Goal: Contribute content: Contribute content

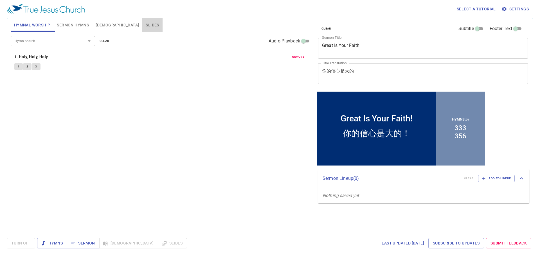
click at [142, 21] on button "Slides" at bounding box center [152, 25] width 20 height 14
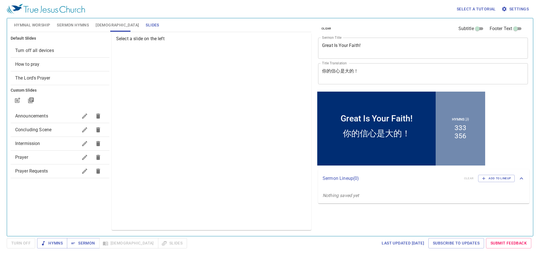
click at [43, 153] on div "Prayer" at bounding box center [60, 158] width 99 height 14
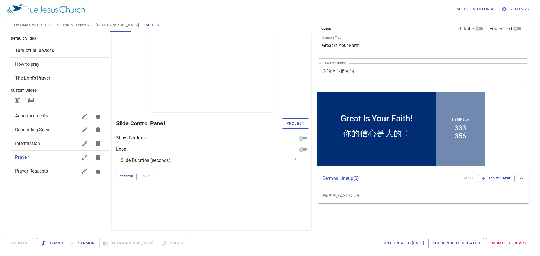
click at [296, 123] on span "Project" at bounding box center [295, 123] width 18 height 7
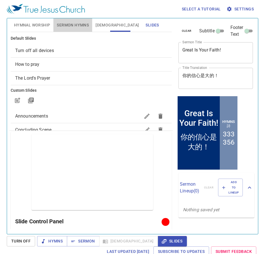
click at [77, 28] on span "Sermon Hymns" at bounding box center [73, 25] width 32 height 7
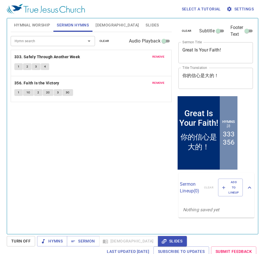
click at [30, 27] on span "Hymnal Worship" at bounding box center [32, 25] width 36 height 7
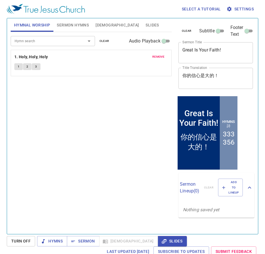
click at [155, 56] on span "remove" at bounding box center [158, 56] width 12 height 5
click at [78, 40] on div at bounding box center [85, 41] width 15 height 8
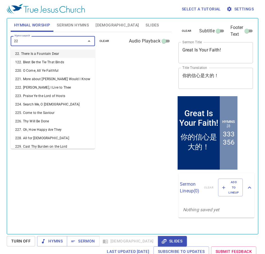
type input "223"
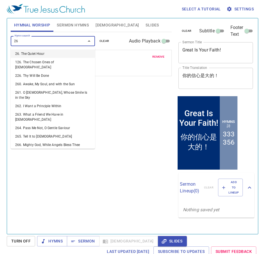
type input "267"
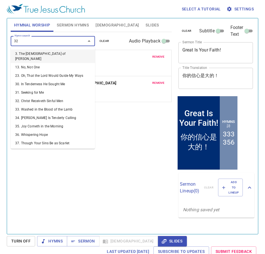
type input "322"
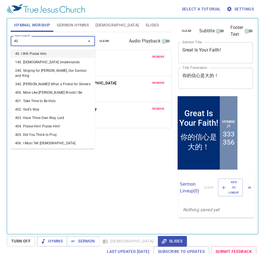
type input "404"
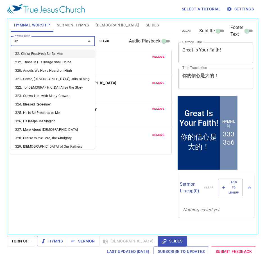
type input "325"
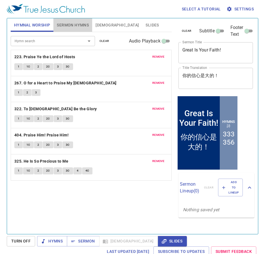
click at [83, 28] on span "Sermon Hymns" at bounding box center [73, 25] width 32 height 7
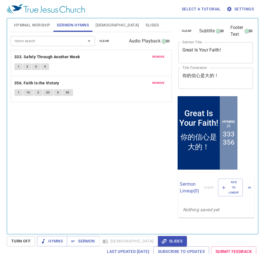
click at [164, 59] on span "remove" at bounding box center [158, 56] width 12 height 5
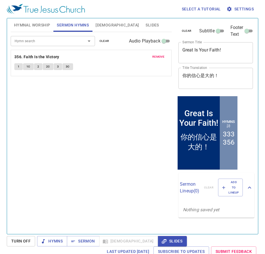
click at [164, 59] on span "remove" at bounding box center [158, 56] width 12 height 5
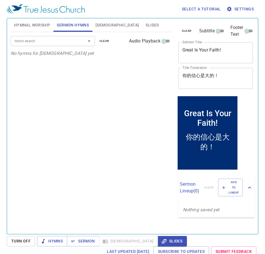
click at [57, 43] on input "Hymn search" at bounding box center [44, 41] width 64 height 6
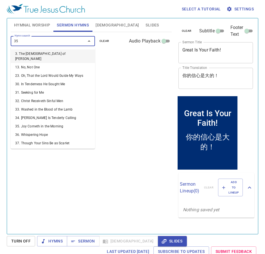
type input "358"
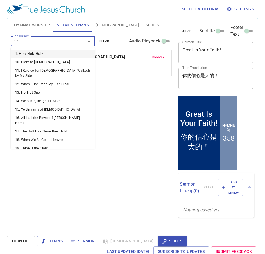
type input "177"
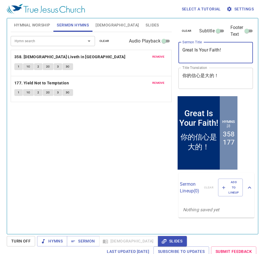
drag, startPoint x: 233, startPoint y: 54, endPoint x: 115, endPoint y: 37, distance: 119.0
click at [115, 37] on div "Hymnal Worship Sermon Hymns Bible Slides Hymn search Hymn search clear Audio Pl…" at bounding box center [132, 124] width 248 height 216
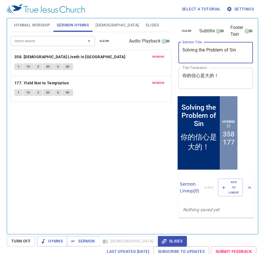
type textarea "Solving the Problem of Sin"
click at [223, 73] on textarea "你的信心是大的！" at bounding box center [216, 78] width 67 height 11
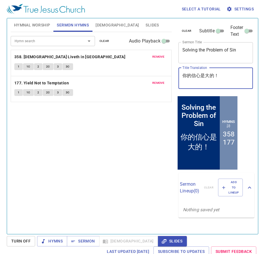
paste textarea "解決罪的問題"
type textarea "解決罪的問題"
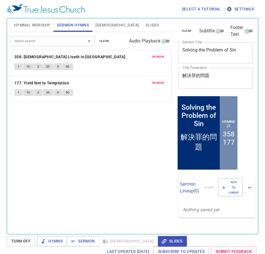
click at [128, 129] on div "Hymn search Hymn search clear Audio Playback remove 358. Christ Liveth in Me 1 …" at bounding box center [91, 130] width 161 height 197
click at [39, 27] on span "Hymnal Worship" at bounding box center [32, 25] width 36 height 7
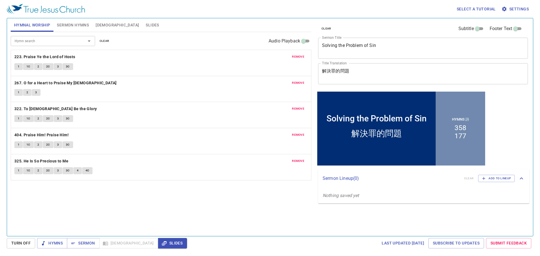
click at [246, 212] on div "Hymn search Hymn search clear Audio Playback remove 223. Praise Ye the Lord of …" at bounding box center [161, 131] width 301 height 199
click at [58, 244] on span "Hymns" at bounding box center [52, 243] width 21 height 7
click at [162, 210] on div "Hymn search Hymn search clear Audio Playback remove 223. Praise Ye the Lord of …" at bounding box center [161, 131] width 301 height 199
click at [29, 59] on b "223. Praise Ye the Lord of Hosts" at bounding box center [44, 56] width 61 height 7
click at [17, 66] on button "1" at bounding box center [18, 66] width 8 height 7
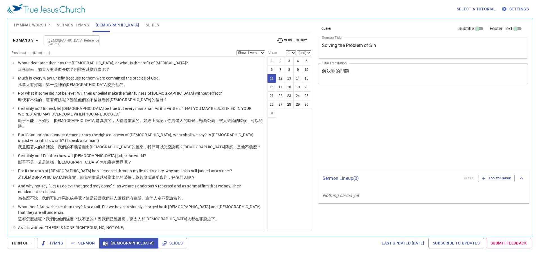
select select "11"
select select "23"
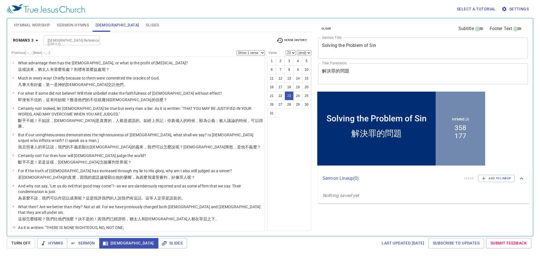
scroll to position [285, 0]
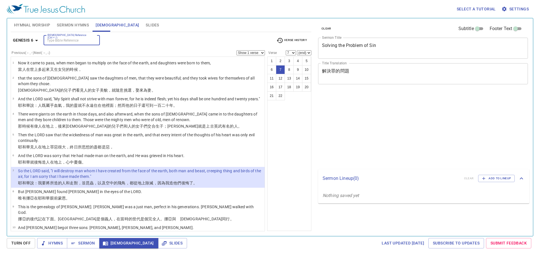
select select "7"
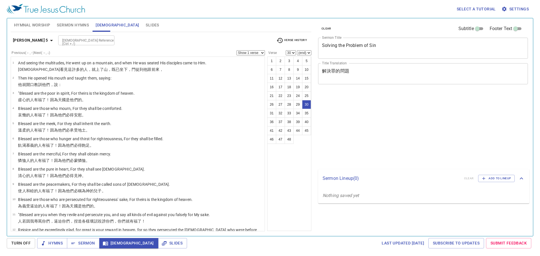
select select "30"
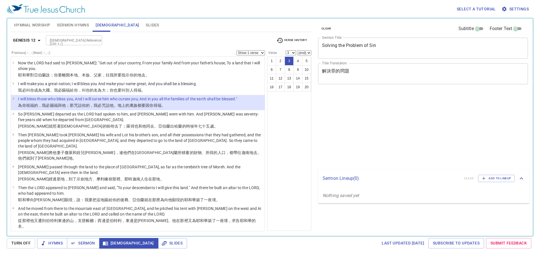
select select "3"
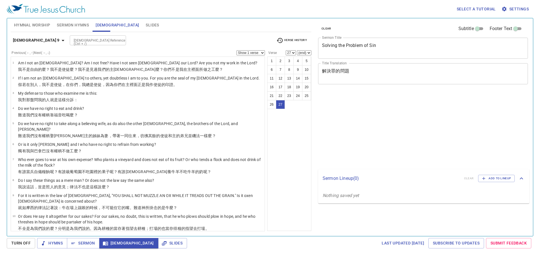
select select "27"
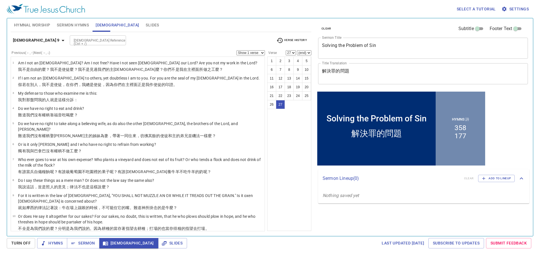
scroll to position [296, 0]
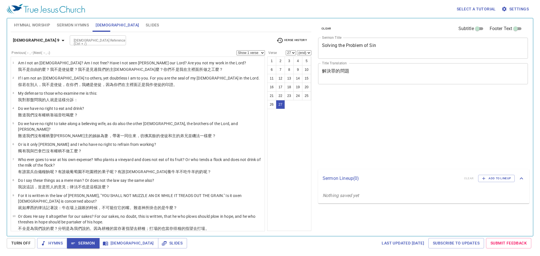
select select "27"
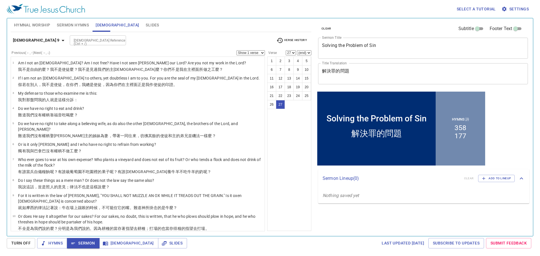
scroll to position [296, 0]
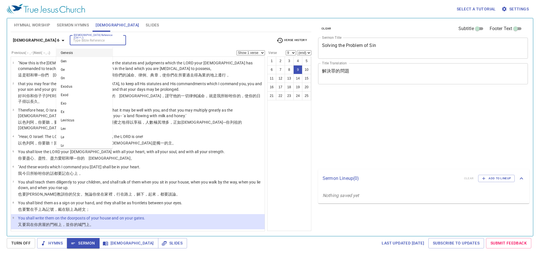
select select "9"
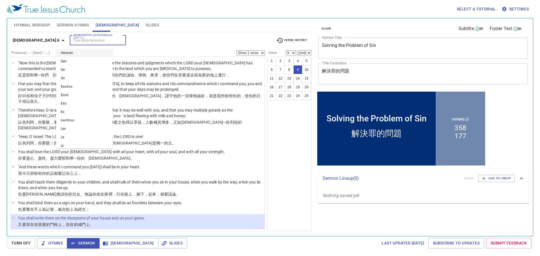
scroll to position [15, 0]
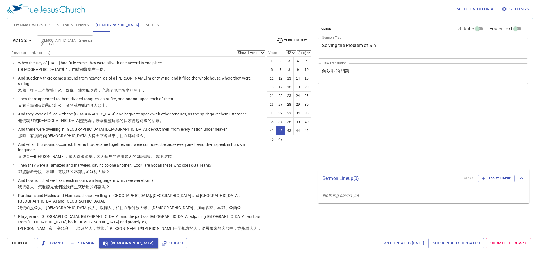
select select "42"
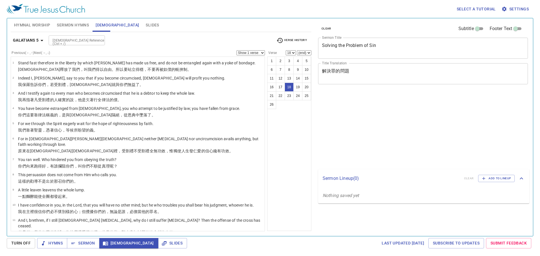
select select "18"
